Goal: Task Accomplishment & Management: Complete application form

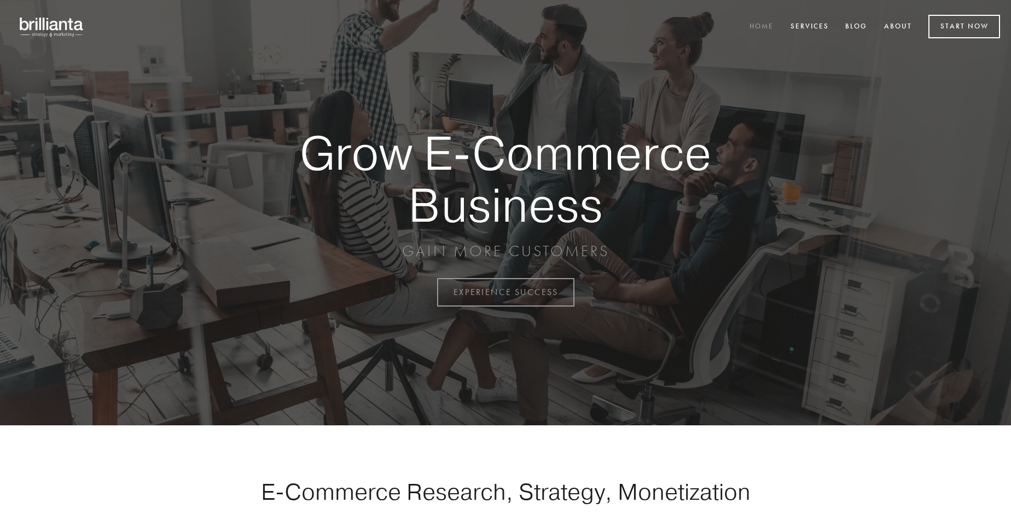
scroll to position [2868, 0]
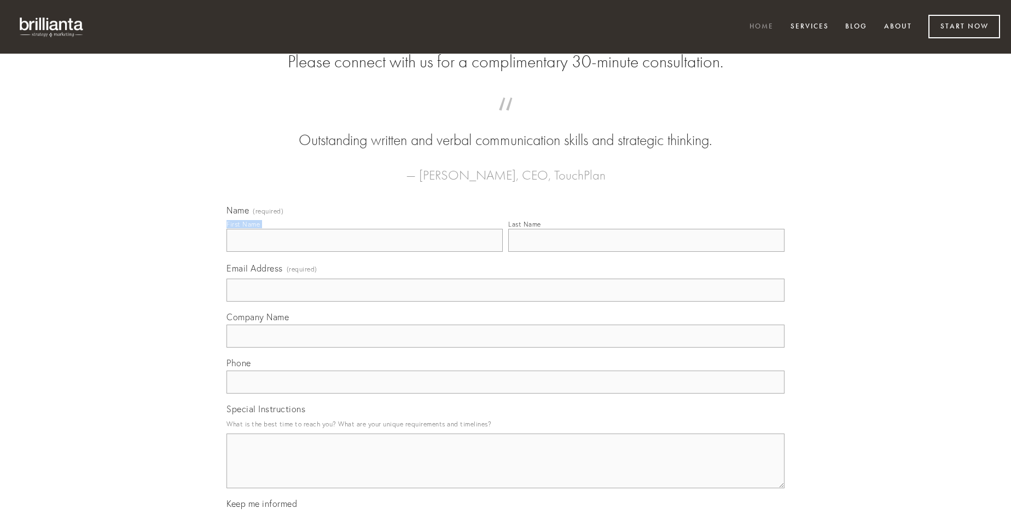
type input "[PERSON_NAME]"
click at [646, 252] on input "Last Name" at bounding box center [646, 240] width 276 height 23
type input "[PERSON_NAME]"
click at [506, 301] on input "Email Address (required)" at bounding box center [506, 289] width 558 height 23
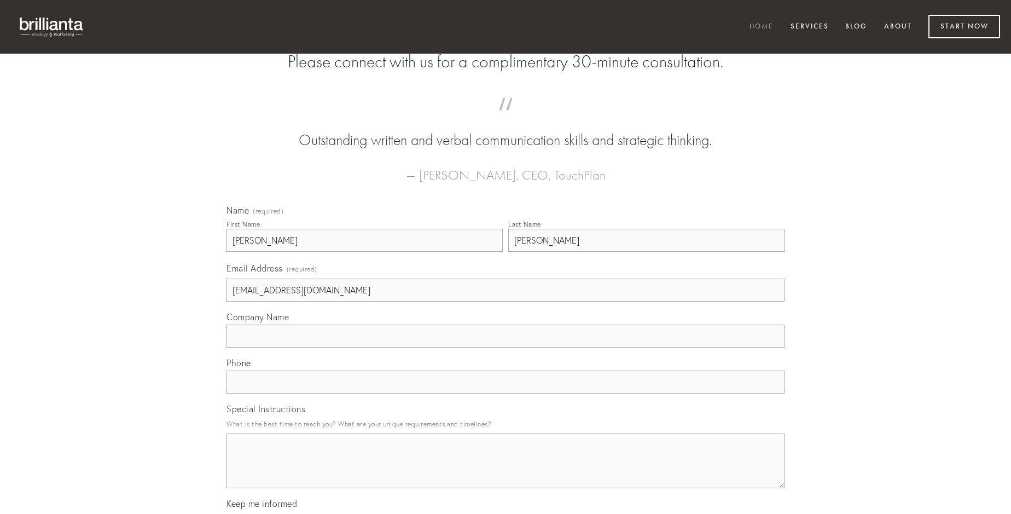
type input "[EMAIL_ADDRESS][DOMAIN_NAME]"
click at [506, 347] on input "Company Name" at bounding box center [506, 335] width 558 height 23
type input "canonicus"
click at [506, 393] on input "text" at bounding box center [506, 381] width 558 height 23
click at [506, 471] on textarea "Special Instructions" at bounding box center [506, 460] width 558 height 55
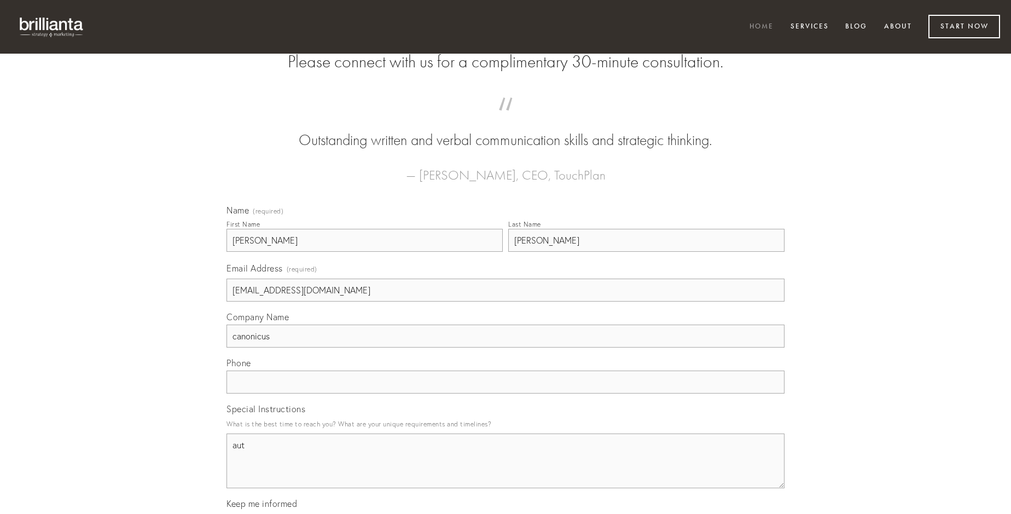
type textarea "aut"
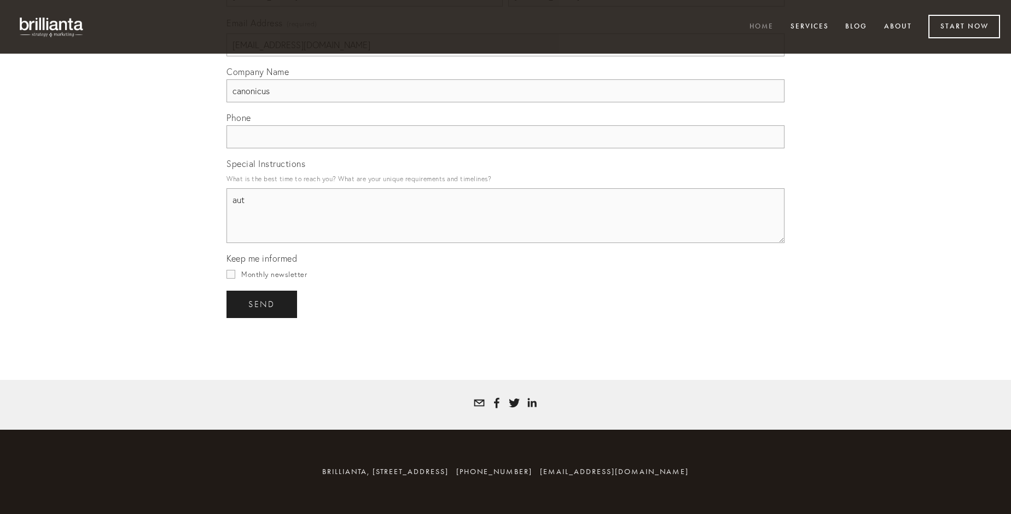
click at [263, 304] on span "send" at bounding box center [261, 304] width 27 height 10
